Goal: Information Seeking & Learning: Learn about a topic

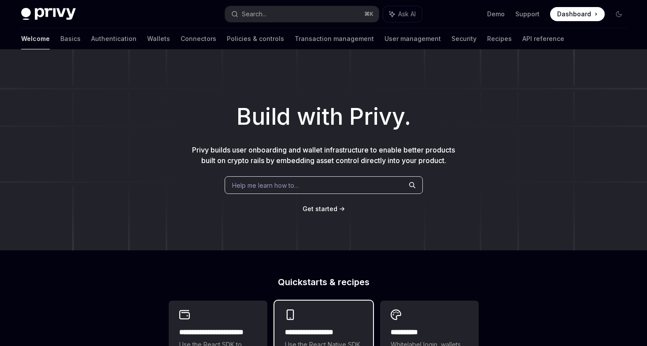
click at [314, 334] on h2 "**********" at bounding box center [323, 332] width 77 height 11
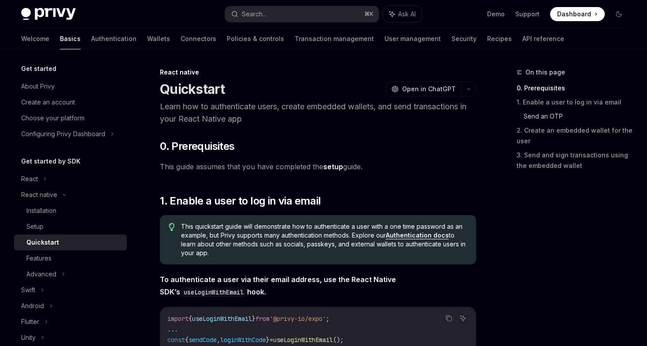
click at [557, 112] on link "Send an OTP" at bounding box center [577, 116] width 109 height 14
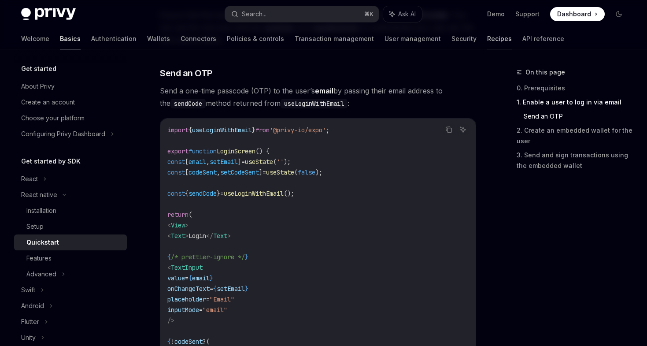
click at [487, 37] on link "Recipes" at bounding box center [499, 38] width 25 height 21
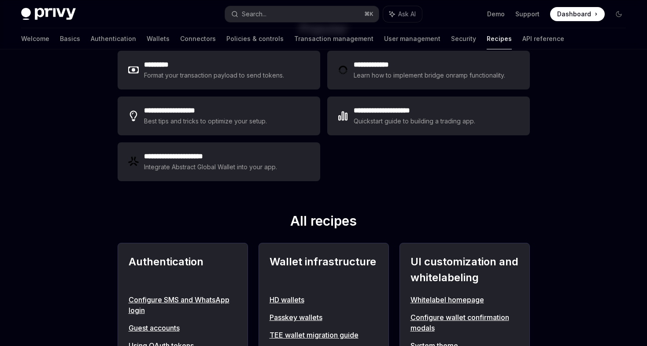
scroll to position [155, 0]
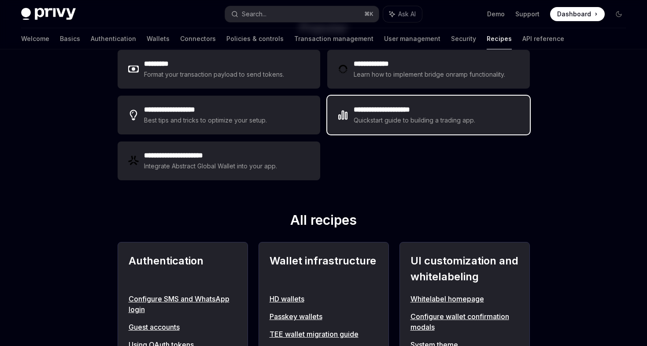
click at [391, 120] on div "Quickstart guide to building a trading app." at bounding box center [415, 120] width 122 height 11
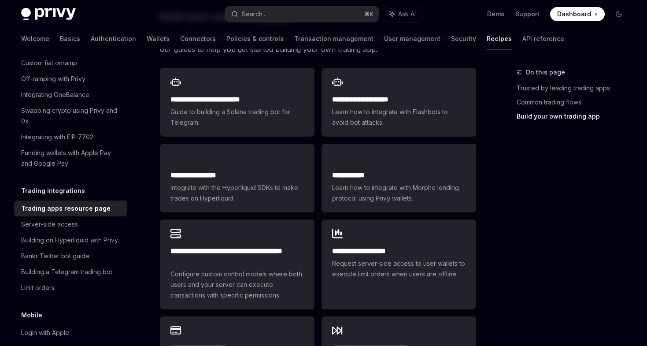
scroll to position [498, 0]
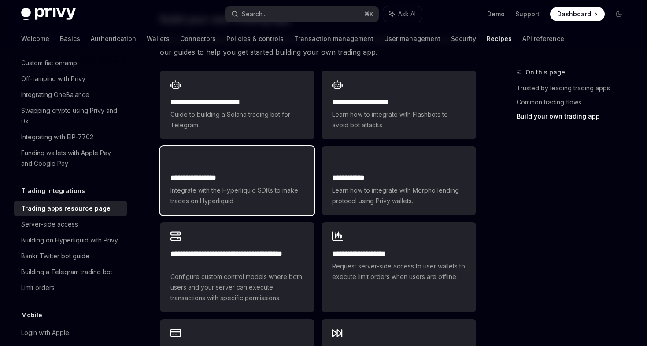
click at [254, 156] on div "**********" at bounding box center [237, 180] width 155 height 69
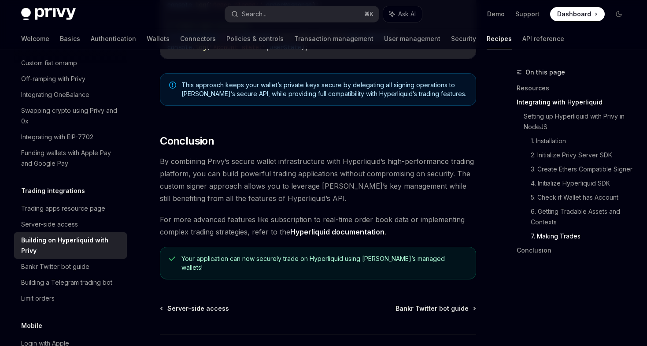
scroll to position [1836, 0]
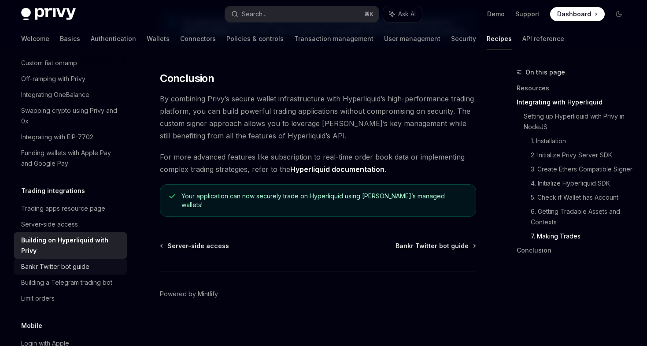
click at [56, 261] on div "Bankr Twitter bot guide" at bounding box center [55, 266] width 68 height 11
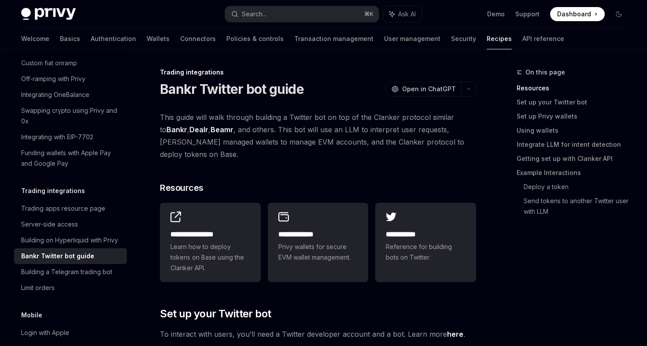
click at [195, 128] on link "Dealr" at bounding box center [198, 129] width 19 height 9
click at [219, 132] on link "Beamr" at bounding box center [221, 129] width 23 height 9
click at [591, 149] on link "Integrate LLM for intent detection" at bounding box center [574, 144] width 116 height 14
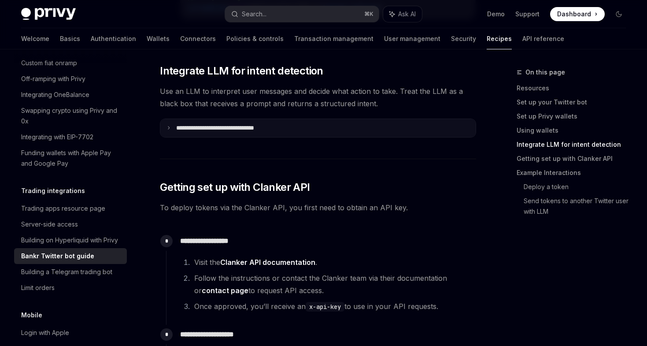
click at [299, 135] on summary "**********" at bounding box center [317, 128] width 315 height 18
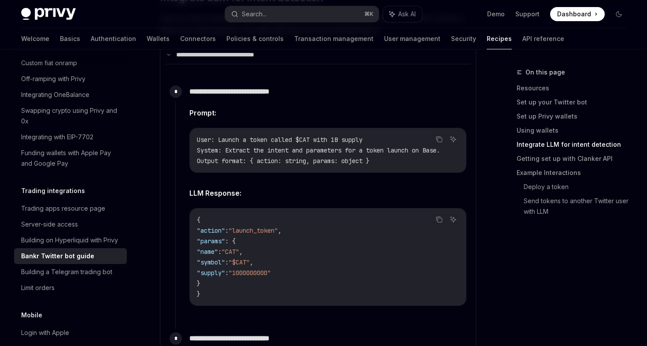
scroll to position [1407, 0]
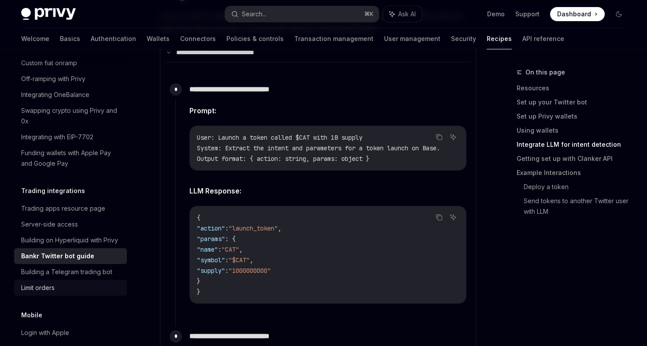
click at [55, 282] on div "Limit orders" at bounding box center [37, 287] width 33 height 11
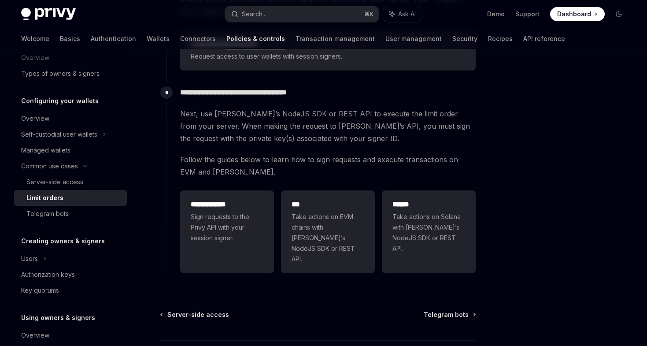
scroll to position [243, 0]
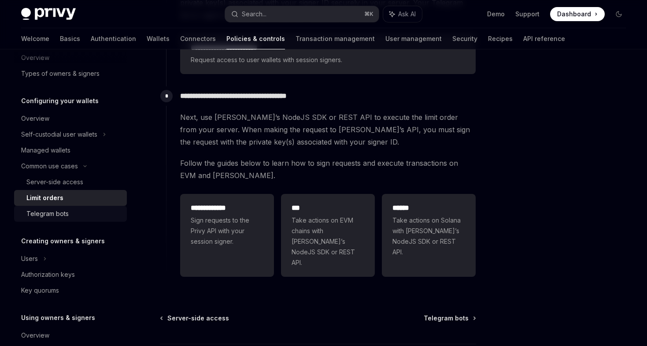
click at [58, 214] on div "Telegram bots" at bounding box center [47, 213] width 42 height 11
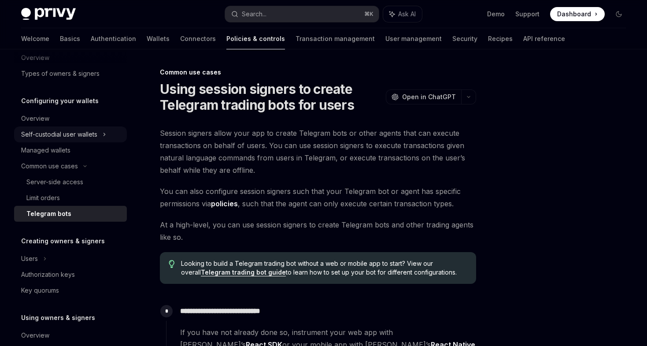
click at [72, 137] on div "Self-custodial user wallets" at bounding box center [59, 134] width 76 height 11
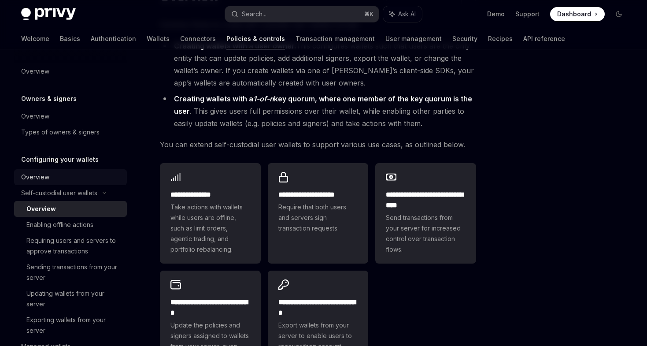
click at [63, 170] on link "Overview" at bounding box center [70, 177] width 113 height 16
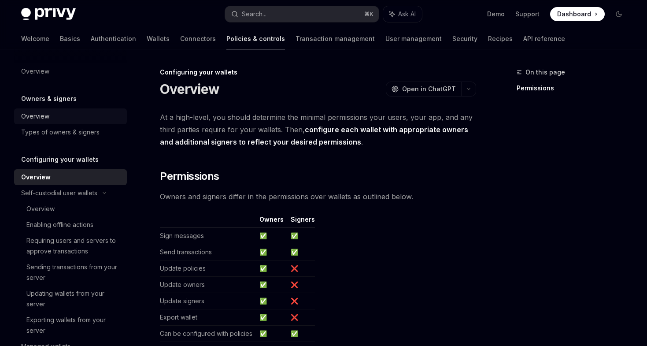
click at [63, 117] on div "Overview" at bounding box center [71, 116] width 100 height 11
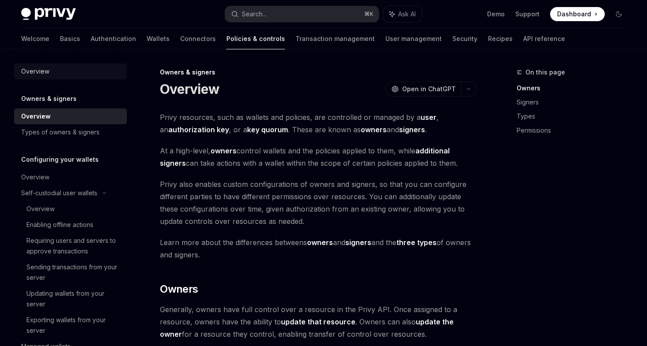
click at [74, 75] on div "Overview" at bounding box center [71, 71] width 100 height 11
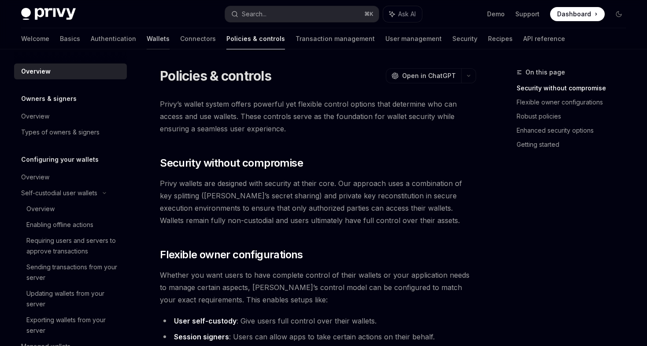
click at [147, 39] on link "Wallets" at bounding box center [158, 38] width 23 height 21
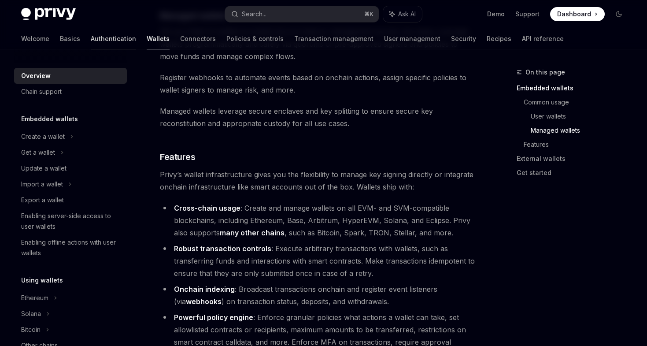
click at [91, 37] on link "Authentication" at bounding box center [113, 38] width 45 height 21
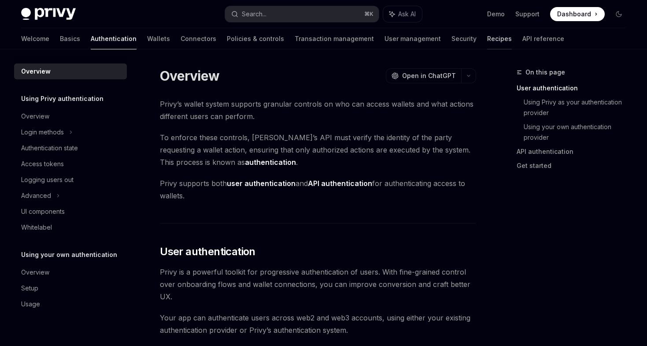
click at [487, 40] on link "Recipes" at bounding box center [499, 38] width 25 height 21
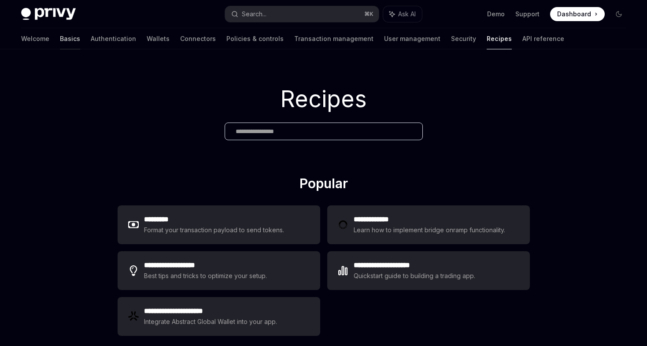
click at [60, 37] on link "Basics" at bounding box center [70, 38] width 20 height 21
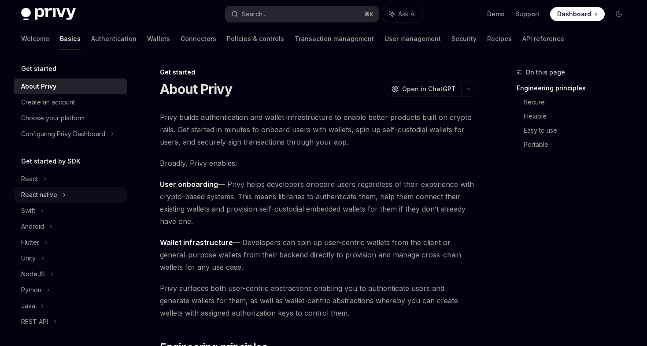
click at [73, 192] on div "React native" at bounding box center [70, 195] width 113 height 16
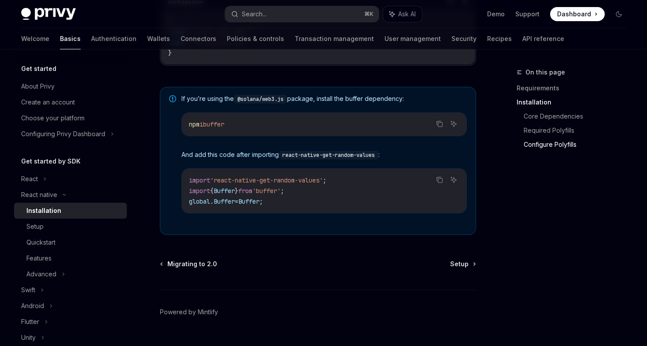
scroll to position [661, 0]
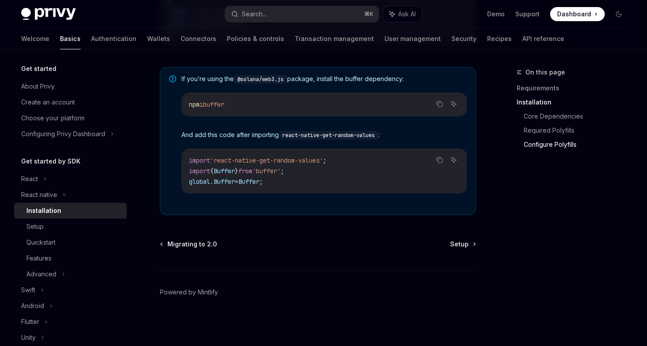
click at [468, 244] on link "Setup" at bounding box center [462, 244] width 25 height 9
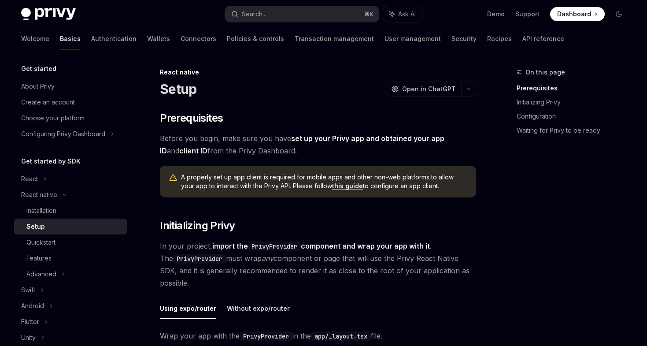
click at [332, 185] on link "this guide" at bounding box center [347, 186] width 31 height 8
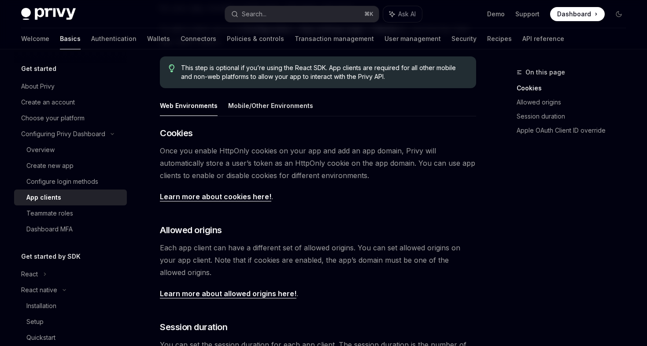
scroll to position [129, 0]
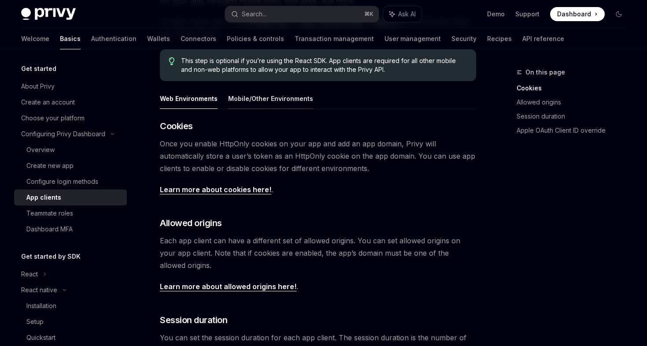
click at [270, 98] on button "Mobile/Other Environments" at bounding box center [270, 98] width 85 height 21
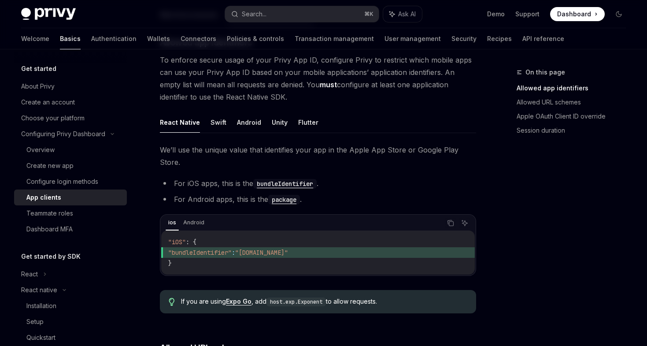
scroll to position [214, 0]
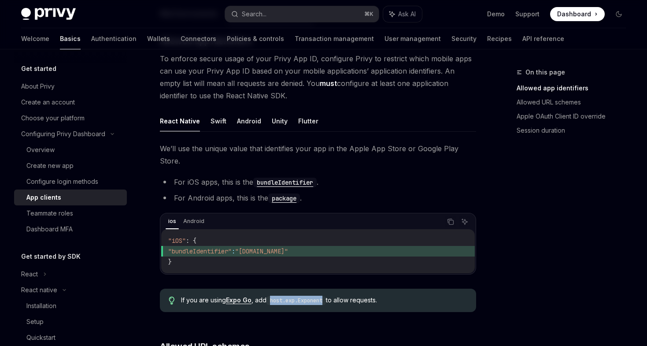
drag, startPoint x: 327, startPoint y: 289, endPoint x: 271, endPoint y: 284, distance: 55.7
click at [271, 296] on code "host.exp.Exponent" at bounding box center [295, 300] width 59 height 9
copy code "host.exp.Exponent"
click at [358, 288] on div "If you are using Expo Go , add host.exp.Exponent to allow requests." at bounding box center [318, 299] width 316 height 23
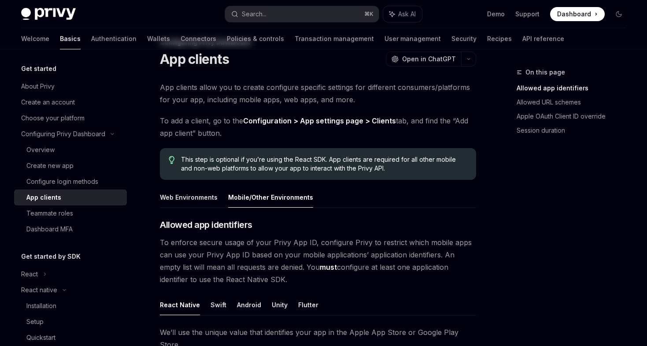
scroll to position [0, 0]
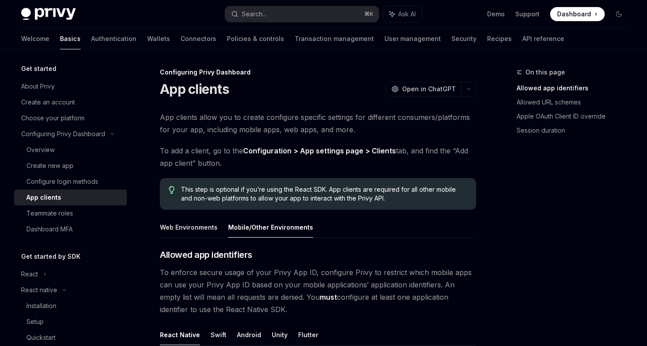
click at [472, 88] on icon "button" at bounding box center [468, 89] width 11 height 4
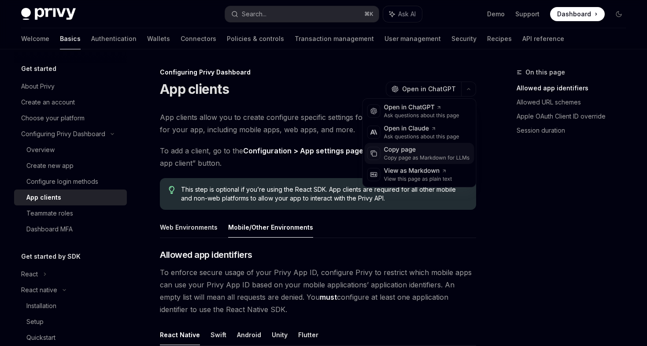
click at [423, 157] on div "Copy page as Markdown for LLMs" at bounding box center [427, 157] width 86 height 7
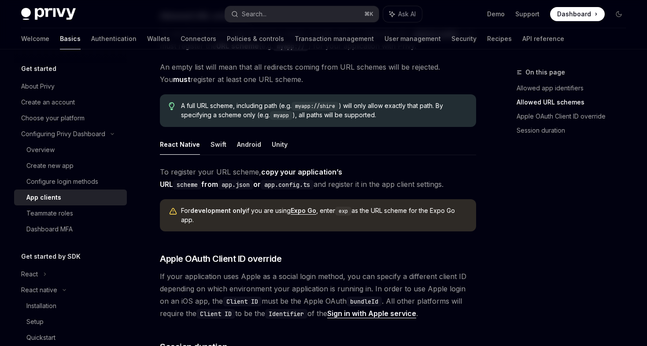
scroll to position [548, 0]
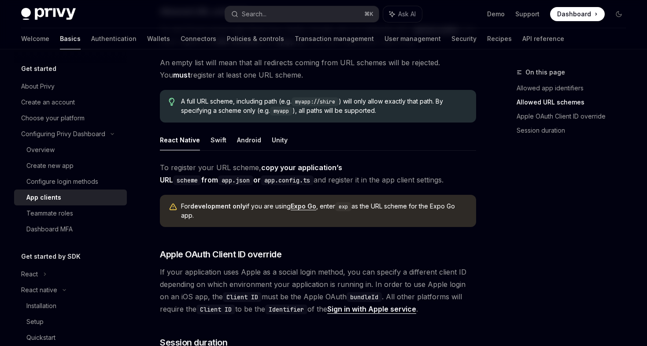
click at [593, 14] on span at bounding box center [577, 14] width 55 height 14
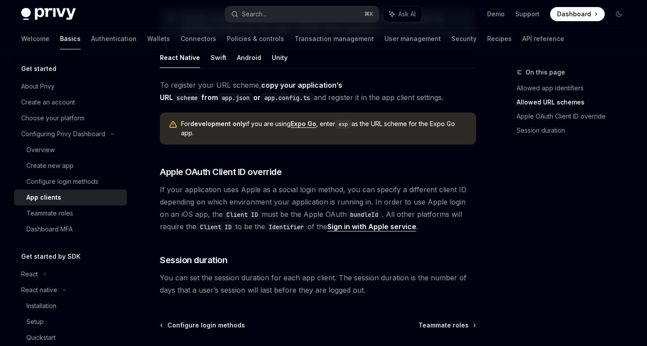
scroll to position [698, 0]
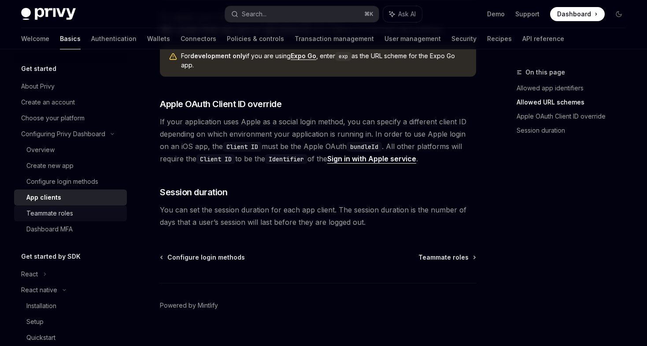
click at [69, 214] on div "Teammate roles" at bounding box center [49, 213] width 47 height 11
type textarea "*"
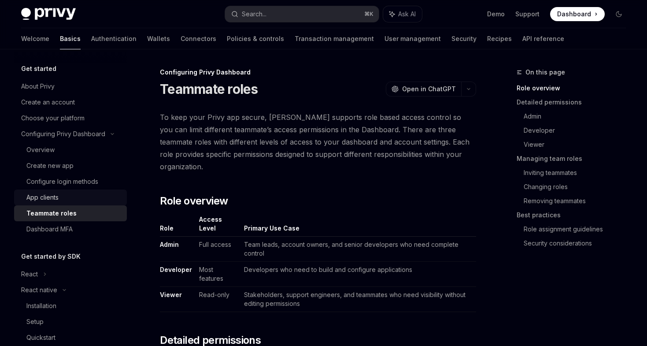
click at [67, 201] on div "App clients" at bounding box center [73, 197] width 95 height 11
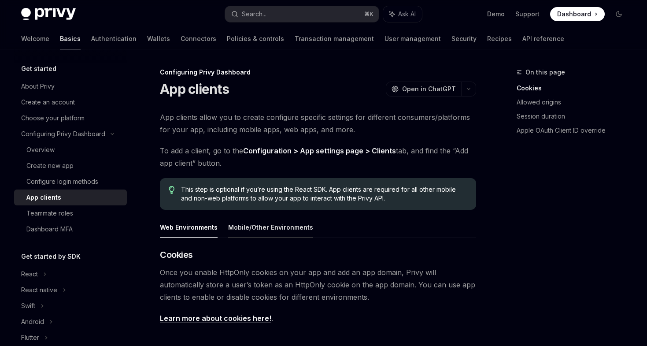
click at [254, 227] on button "Mobile/Other Environments" at bounding box center [270, 227] width 85 height 21
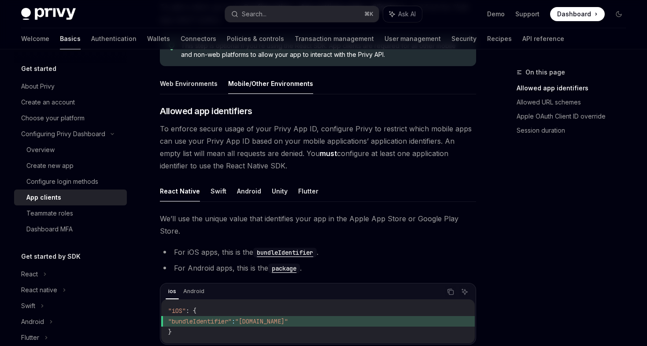
scroll to position [144, 0]
click at [251, 192] on button "Android" at bounding box center [249, 190] width 24 height 21
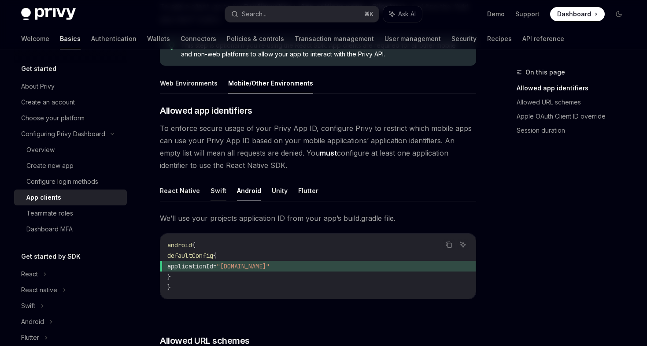
click at [212, 192] on button "Swift" at bounding box center [218, 190] width 16 height 21
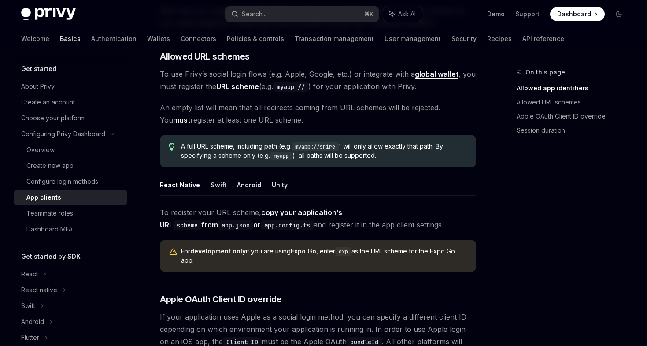
scroll to position [354, 0]
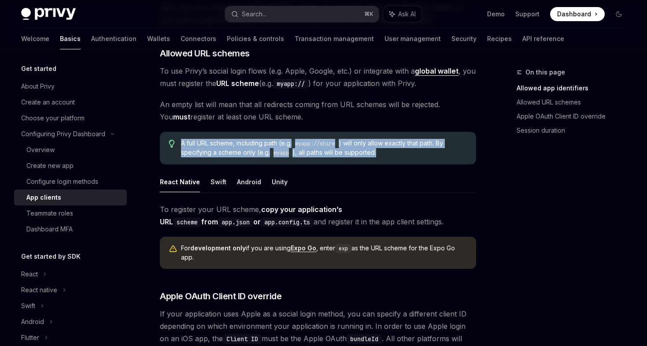
drag, startPoint x: 391, startPoint y: 150, endPoint x: 178, endPoint y: 144, distance: 212.7
click at [178, 144] on div "A full URL scheme, including path (e.g. myapp://shire ) will only allow exactly…" at bounding box center [318, 148] width 316 height 33
copy span "A full URL scheme, including path (e.g. myapp://shire ) will only allow exactly…"
click at [334, 127] on div "​ Allowed app identifiers To enforce secure usage of your Privy App ID, configu…" at bounding box center [318, 157] width 316 height 526
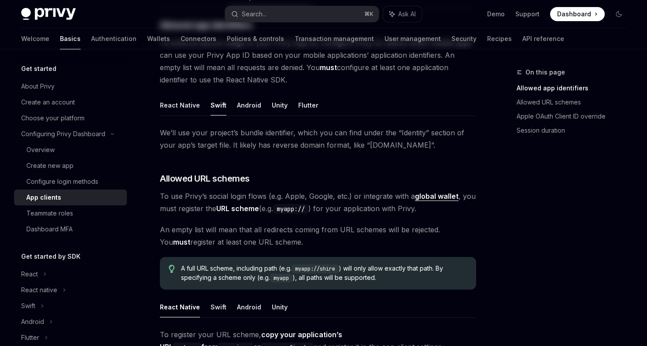
scroll to position [0, 0]
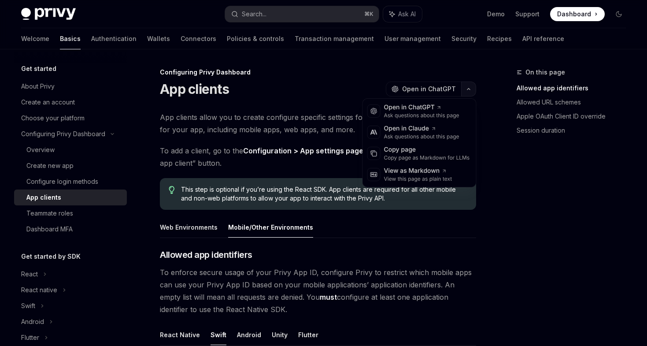
click at [472, 86] on button "button" at bounding box center [468, 88] width 15 height 15
click at [433, 155] on div "Copy page as Markdown for LLMs" at bounding box center [427, 157] width 86 height 7
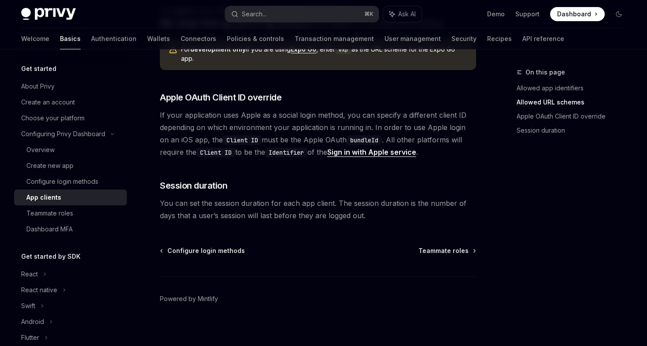
scroll to position [558, 0]
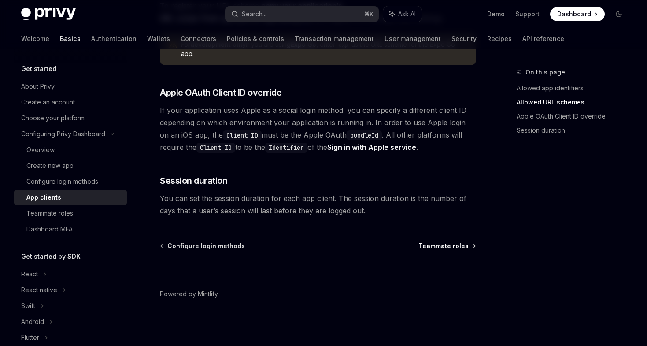
click at [442, 248] on span "Teammate roles" at bounding box center [443, 245] width 50 height 9
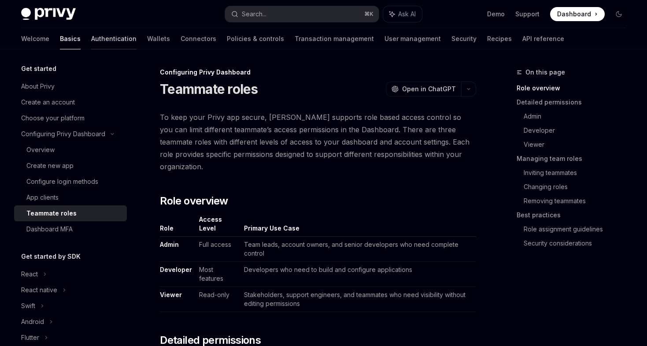
click at [91, 33] on link "Authentication" at bounding box center [113, 38] width 45 height 21
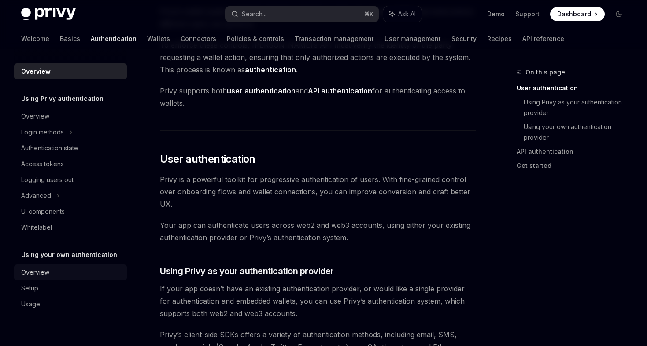
scroll to position [90, 0]
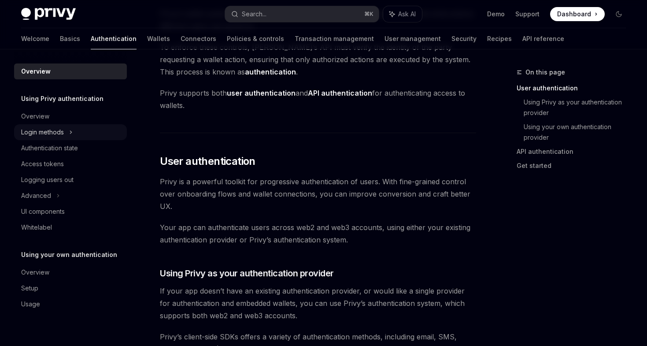
click at [49, 134] on div "Login methods" at bounding box center [42, 132] width 43 height 11
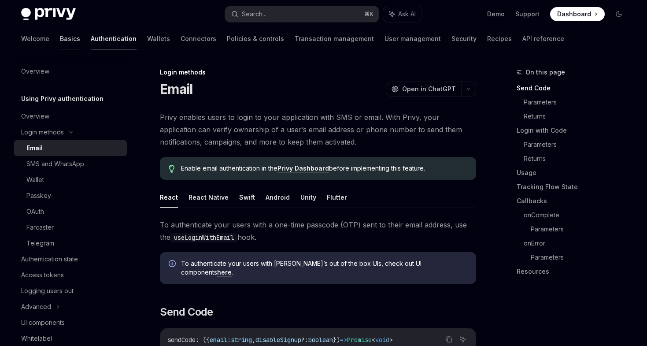
click at [60, 40] on link "Basics" at bounding box center [70, 38] width 20 height 21
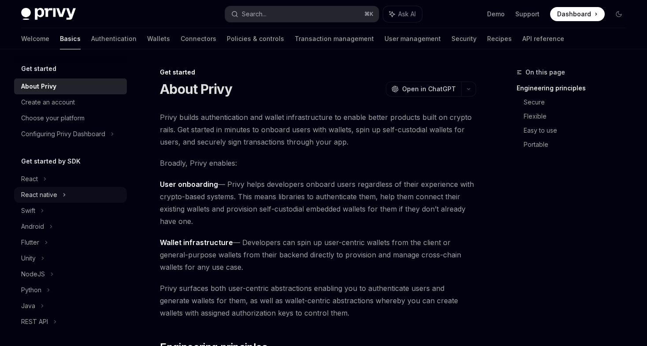
click at [81, 192] on div "React native" at bounding box center [70, 195] width 113 height 16
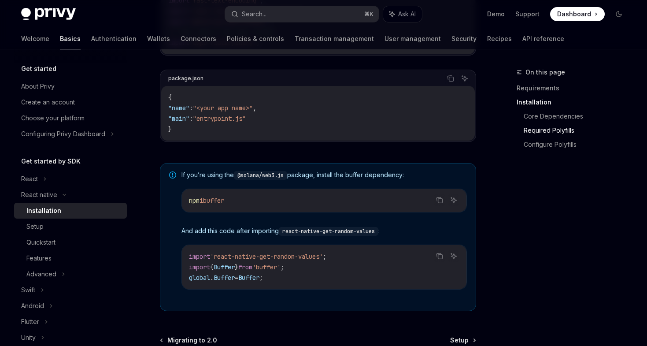
scroll to position [661, 0]
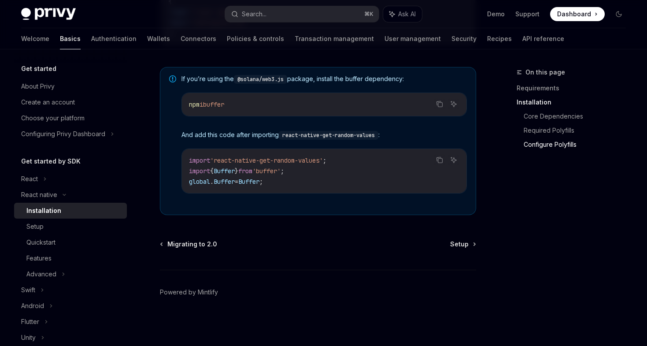
click at [458, 243] on span "Setup" at bounding box center [459, 244] width 18 height 9
type textarea "*"
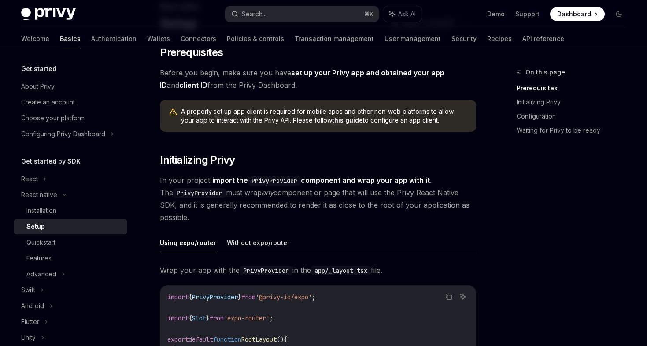
scroll to position [64, 0]
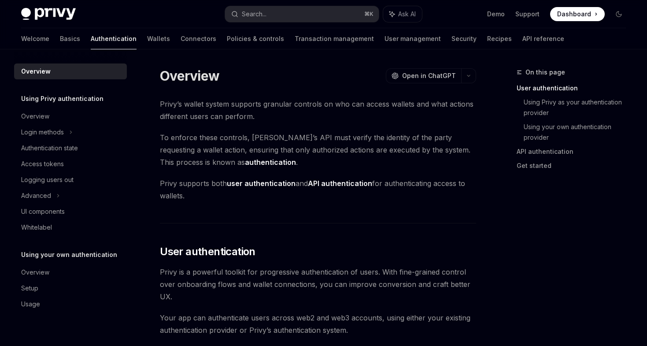
scroll to position [177, 0]
